Goal: Transaction & Acquisition: Purchase product/service

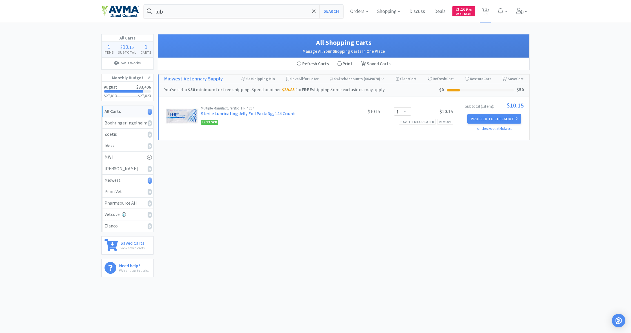
select select "1"
click at [180, 18] on div "lub Search Orders Shopping Discuss Discuss Deals Deals $ 3,169 . 45 Cash Back 1…" at bounding box center [315, 11] width 428 height 23
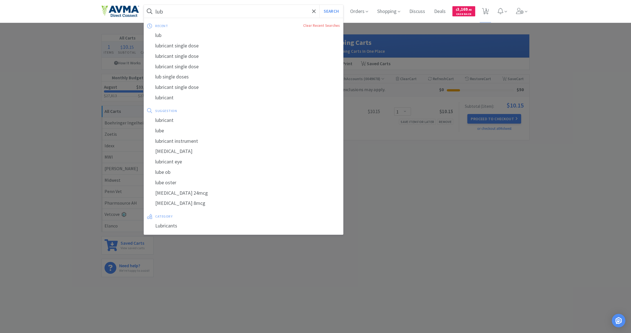
drag, startPoint x: 164, startPoint y: 12, endPoint x: 157, endPoint y: 12, distance: 7.1
click at [157, 12] on input "lub" at bounding box center [243, 11] width 199 height 13
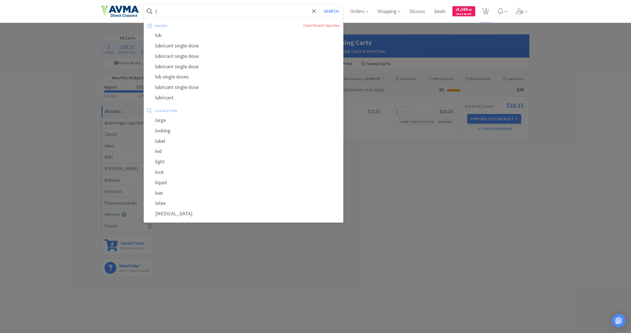
type input "l"
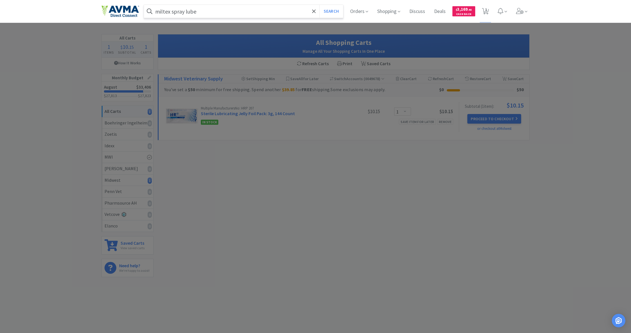
type input "miltex spray lube"
click at [331, 11] on button "Search" at bounding box center [331, 11] width 23 height 13
select select "1"
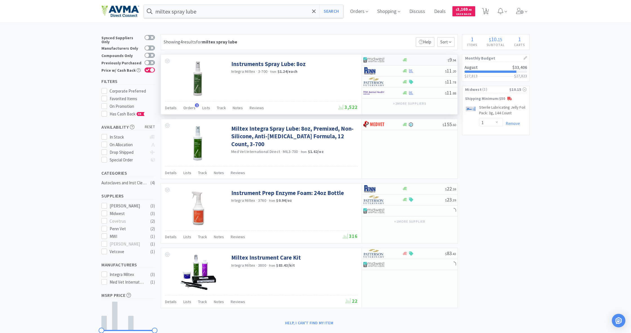
click at [408, 60] on div at bounding box center [405, 60] width 6 height 4
select select "1"
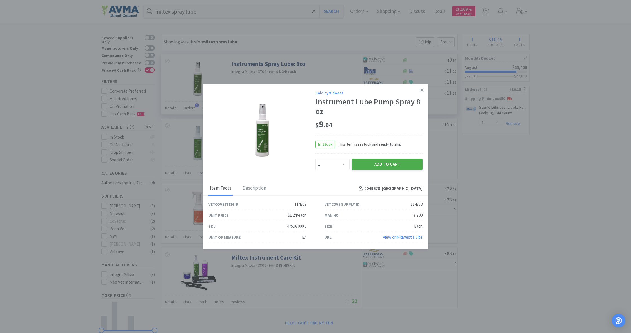
click at [390, 164] on button "Add to Cart" at bounding box center [387, 163] width 71 height 11
select select "1"
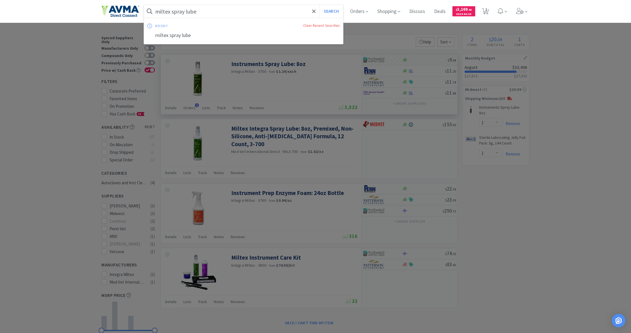
drag, startPoint x: 198, startPoint y: 11, endPoint x: 140, endPoint y: 11, distance: 58.6
click at [140, 11] on div "miltex spray lube Search recent Clear Recent Searches miltex spray lube Orders …" at bounding box center [315, 11] width 428 height 23
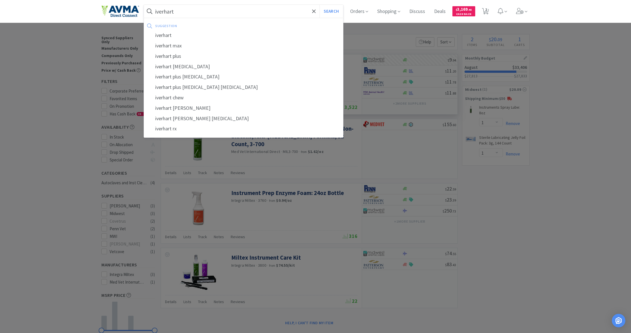
type input "iverhart"
click at [331, 11] on button "Search" at bounding box center [331, 11] width 23 height 13
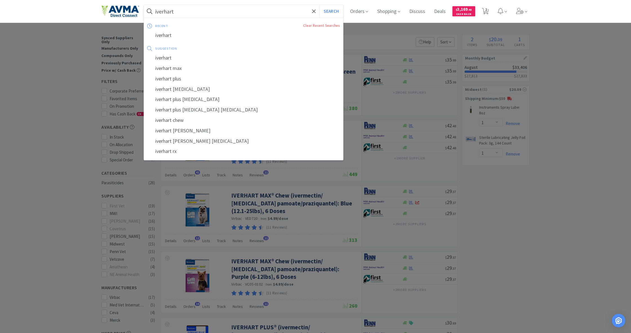
drag, startPoint x: 176, startPoint y: 11, endPoint x: 146, endPoint y: 10, distance: 29.9
click at [146, 10] on form "iverhart Search" at bounding box center [243, 11] width 199 height 13
drag, startPoint x: 155, startPoint y: 10, endPoint x: 175, endPoint y: 11, distance: 20.3
click at [175, 11] on form "iverhart Search" at bounding box center [243, 11] width 199 height 13
click at [175, 11] on input "iverhart" at bounding box center [243, 11] width 199 height 13
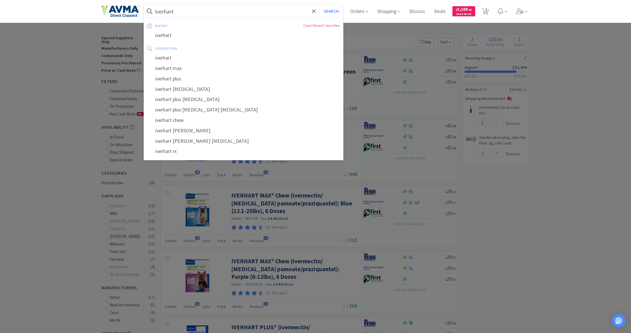
drag, startPoint x: 175, startPoint y: 11, endPoint x: 158, endPoint y: 10, distance: 16.9
click at [158, 10] on input "iverhart" at bounding box center [243, 11] width 199 height 13
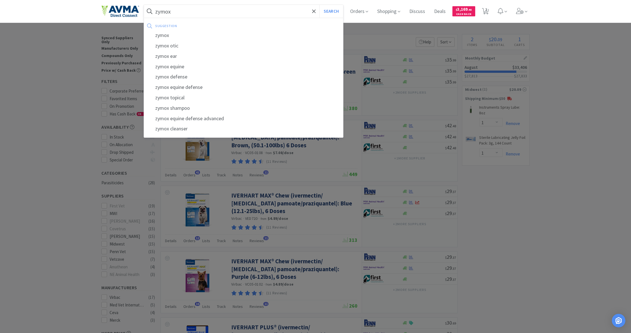
type input "zymox"
click at [331, 11] on button "Search" at bounding box center [331, 11] width 23 height 13
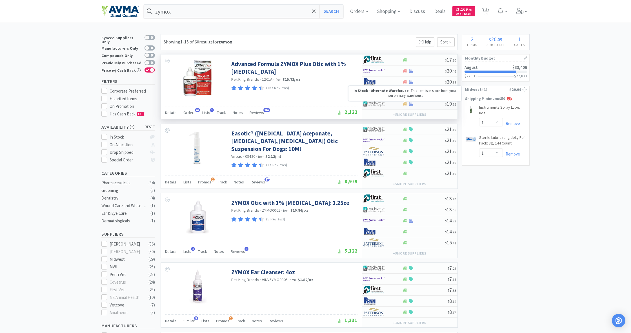
click at [405, 103] on icon at bounding box center [405, 103] width 4 height 3
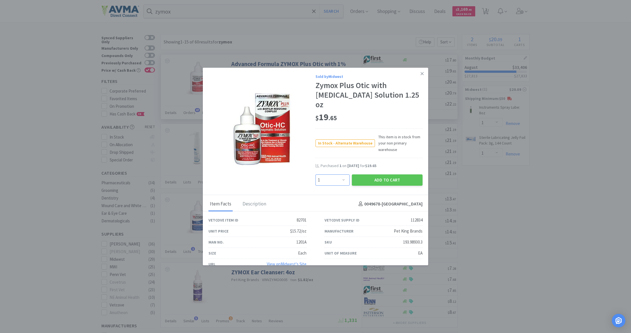
select select "2"
click at [380, 176] on button "Add to Cart" at bounding box center [387, 179] width 71 height 11
select select "2"
select select "1"
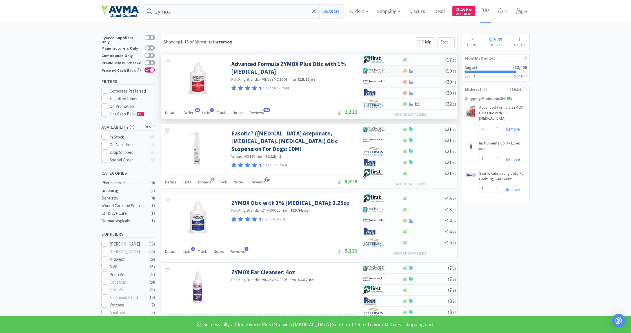
click at [487, 12] on span "3" at bounding box center [486, 9] width 2 height 23
select select "2"
select select "1"
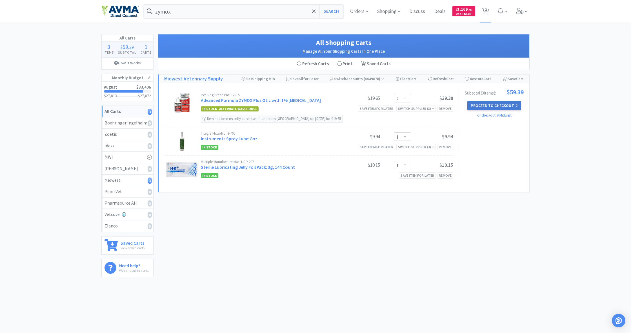
click at [492, 104] on button "Proceed to Checkout" at bounding box center [495, 106] width 54 height 10
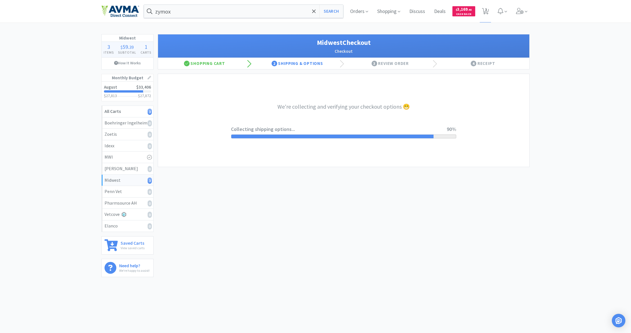
select select "0"
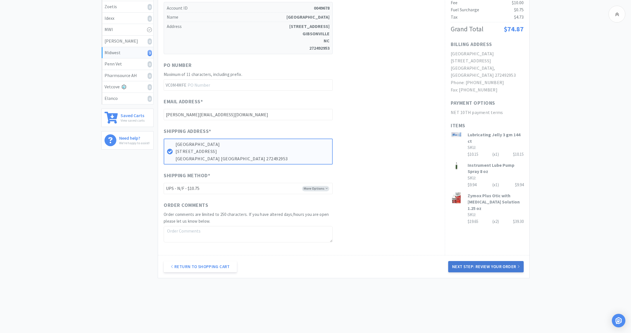
scroll to position [127, 0]
click at [489, 264] on button "Next Step: Review Your Order" at bounding box center [486, 266] width 76 height 11
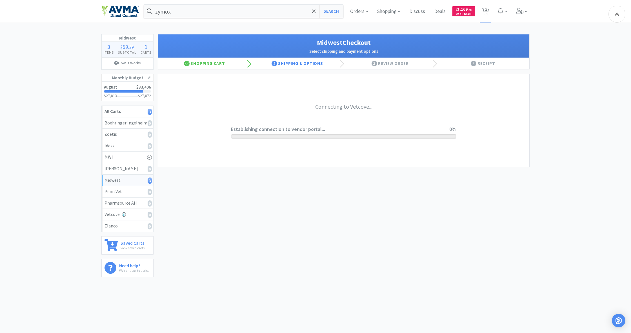
scroll to position [0, 0]
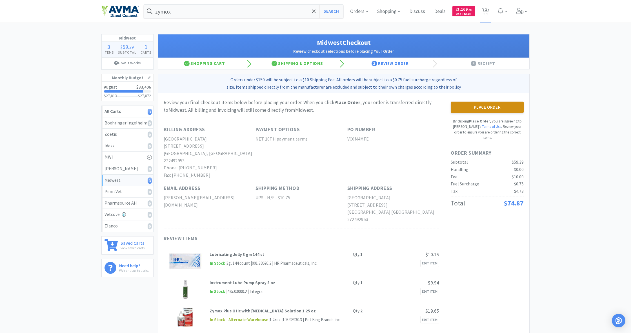
click at [485, 107] on button "Place Order" at bounding box center [487, 106] width 73 height 11
